Goal: Find specific page/section: Find specific page/section

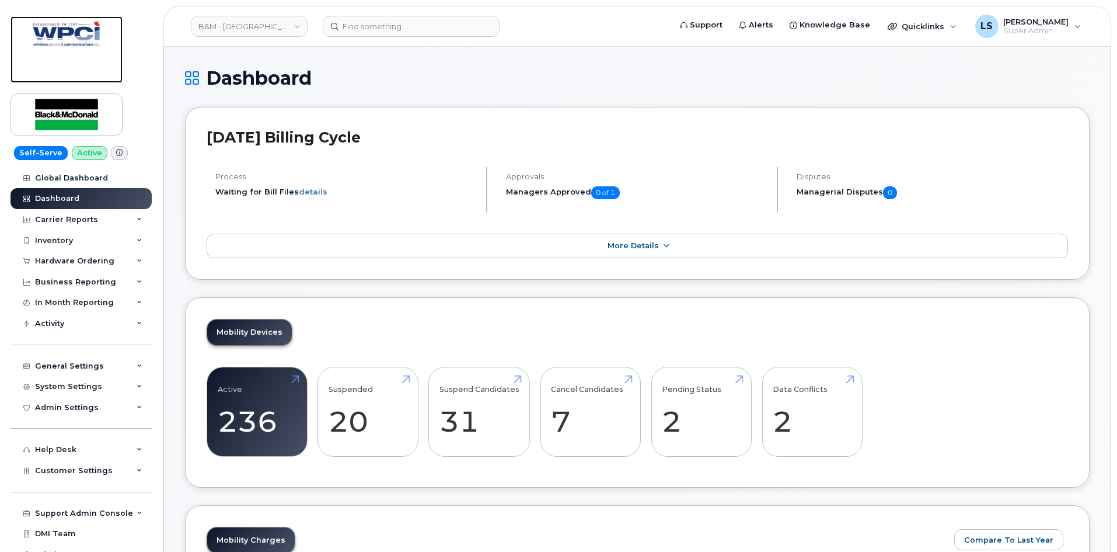
click at [57, 36] on img at bounding box center [66, 33] width 83 height 35
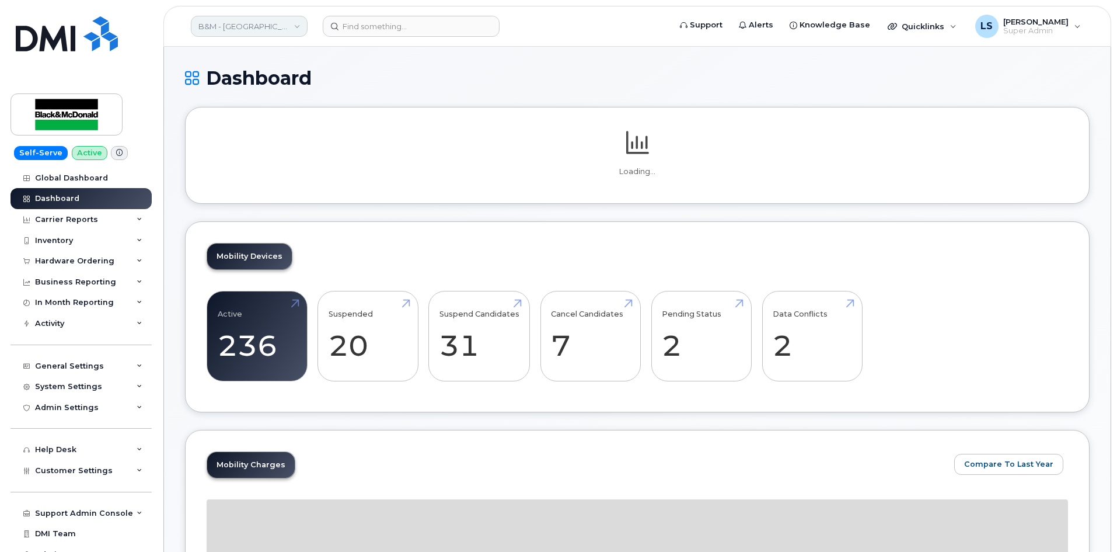
click at [280, 21] on link "B&M - [GEOGRAPHIC_DATA] & [GEOGRAPHIC_DATA]" at bounding box center [249, 26] width 117 height 21
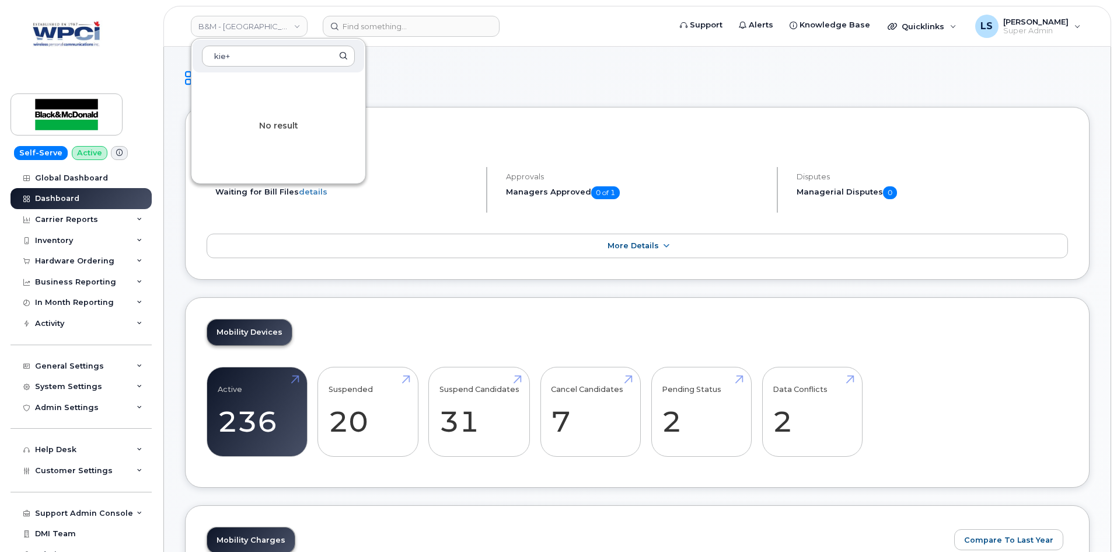
type input "kie"
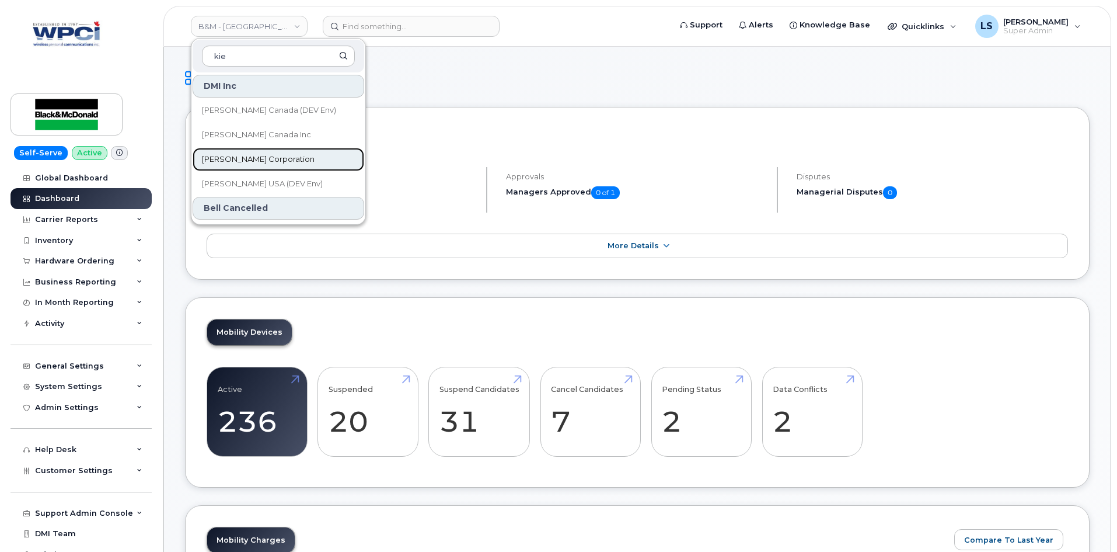
click at [289, 156] on link "[PERSON_NAME] Corporation" at bounding box center [279, 159] width 172 height 23
